Goal: Navigation & Orientation: Find specific page/section

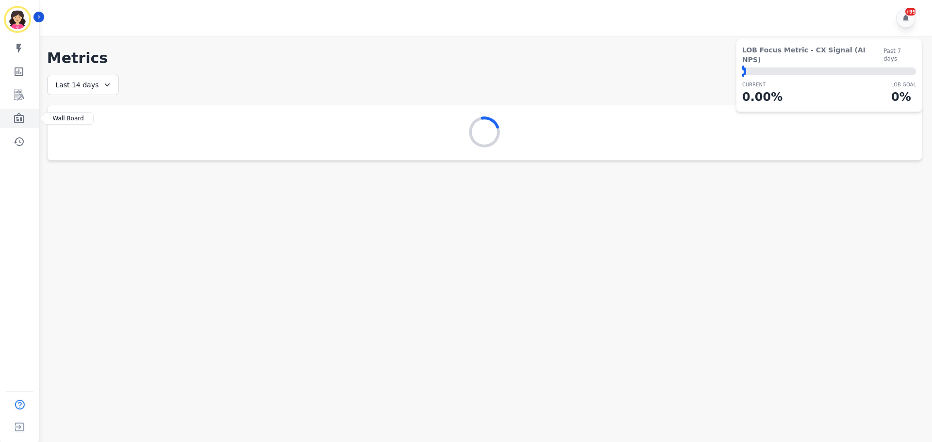
click at [19, 113] on icon "Sidebar" at bounding box center [19, 118] width 10 height 11
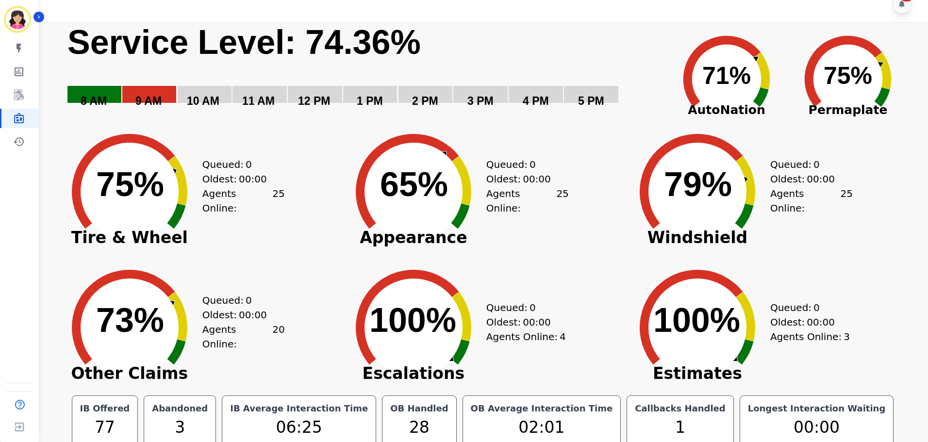
scroll to position [22, 0]
